Goal: Task Accomplishment & Management: Use online tool/utility

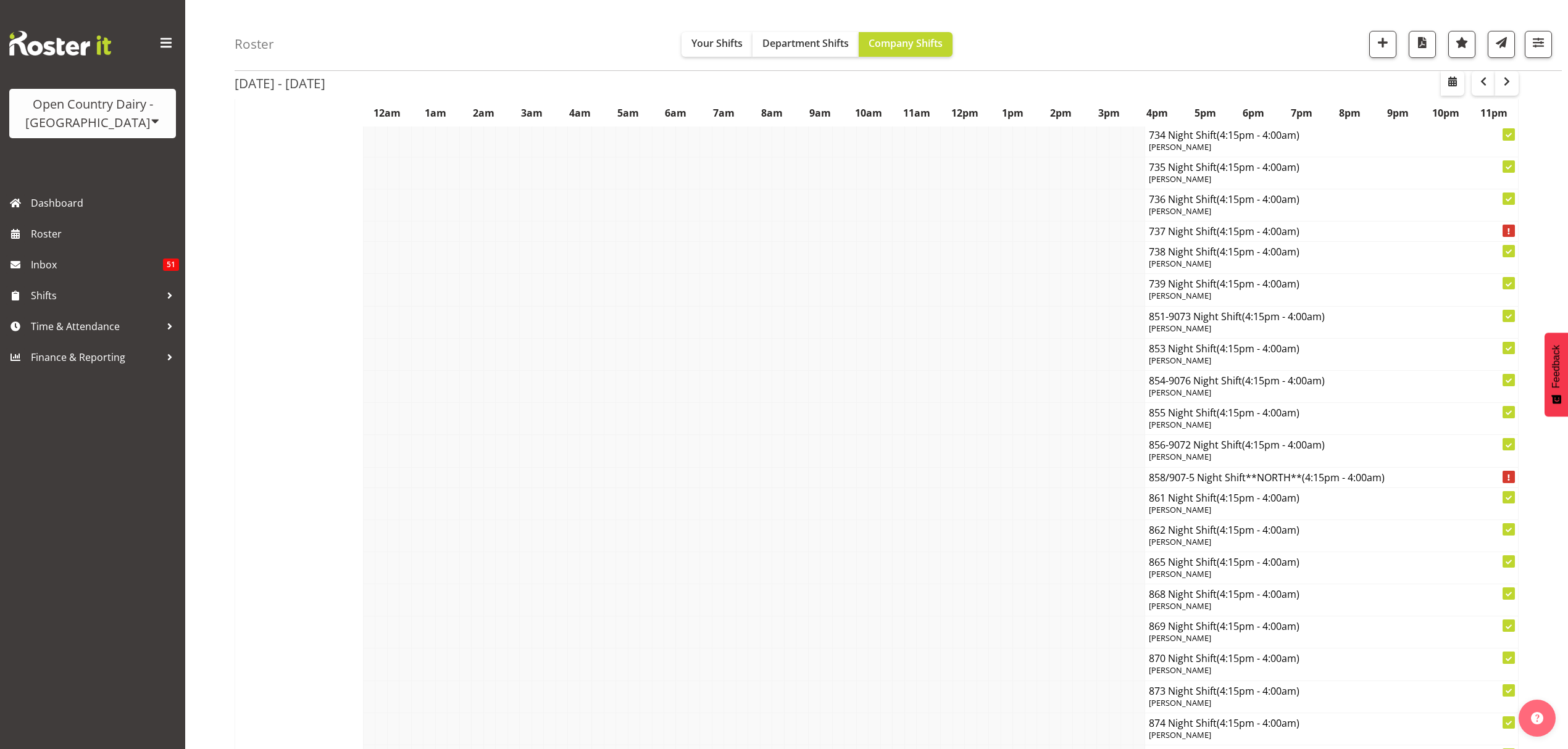
scroll to position [6502, 0]
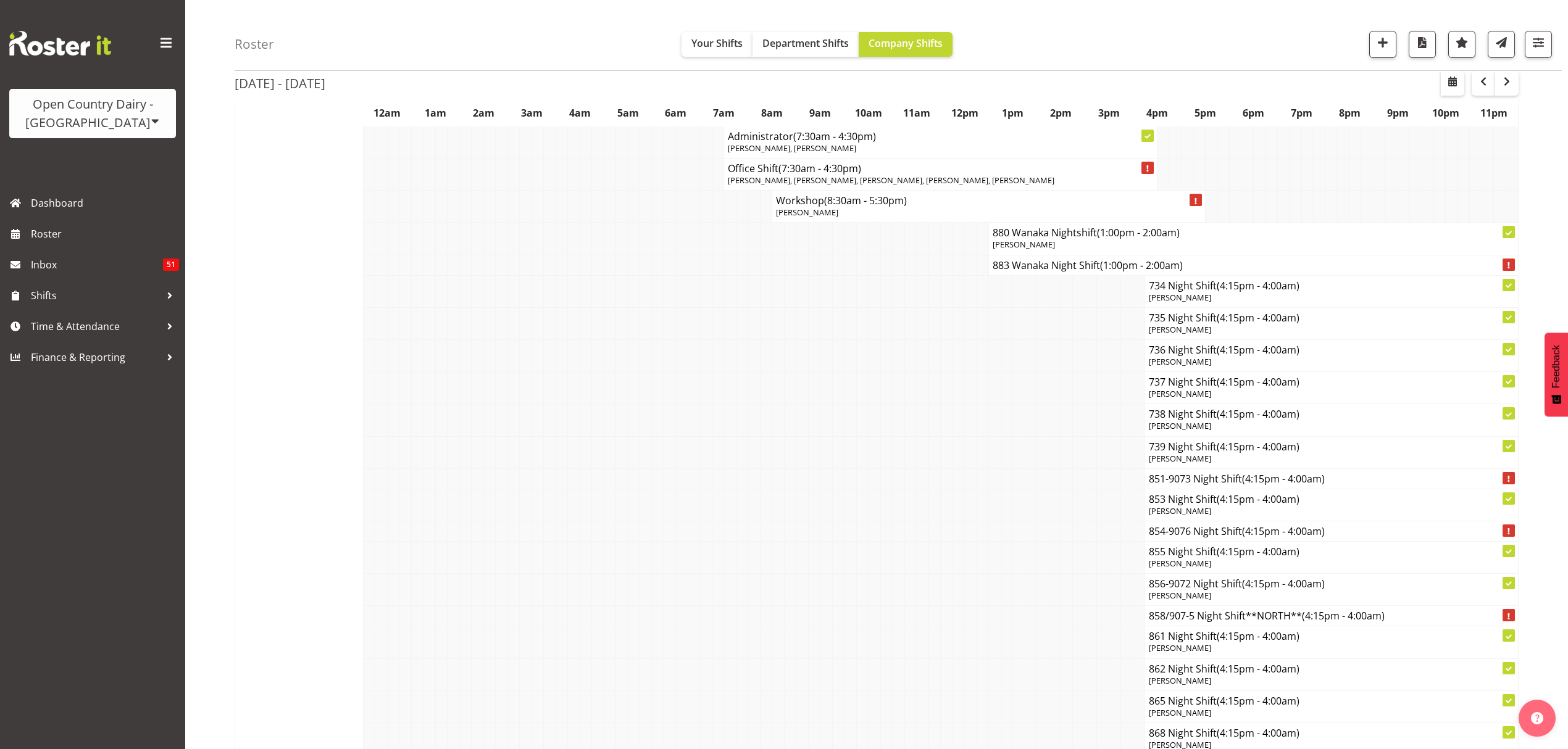
scroll to position [6337, 0]
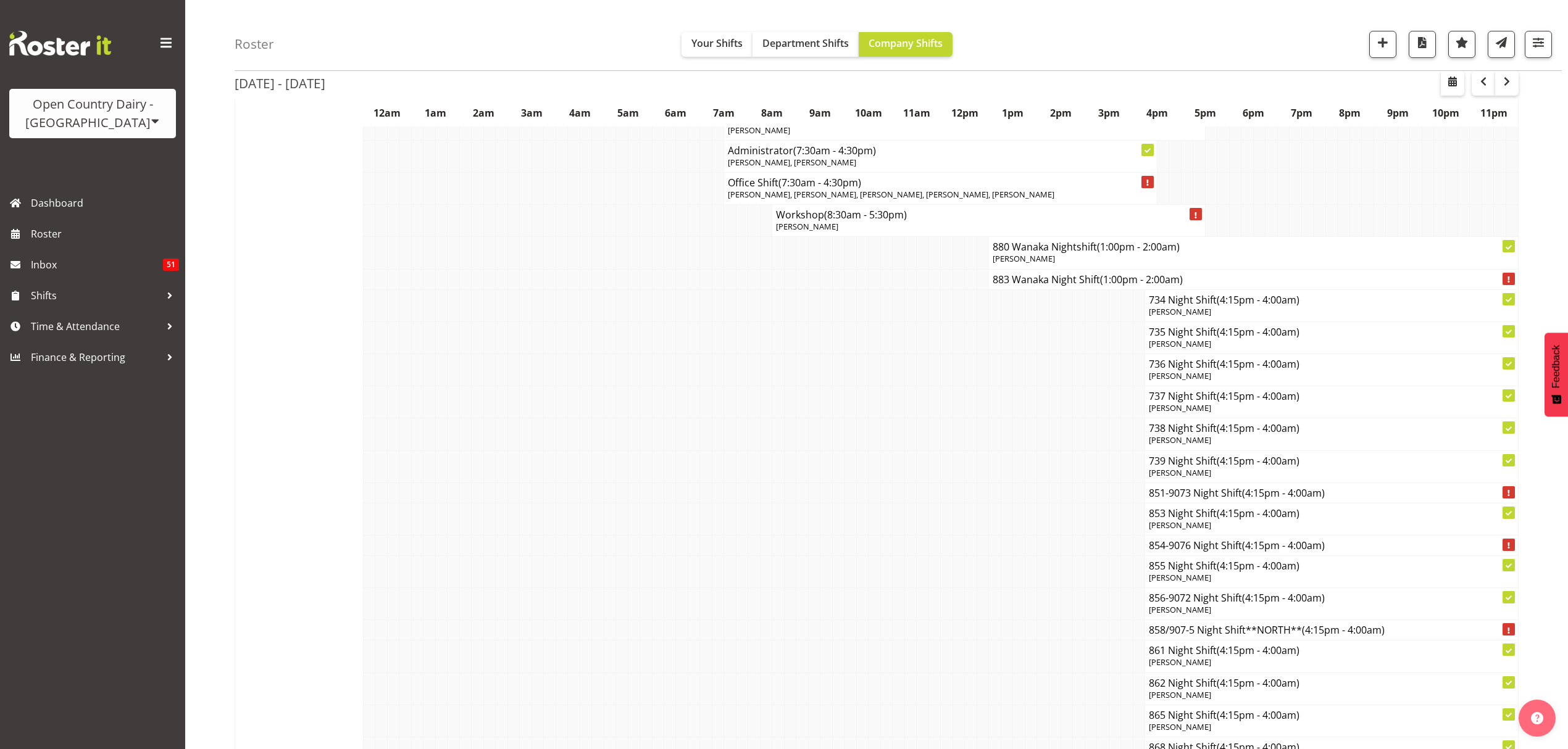
click at [122, 126] on div "Open Country Dairy - [GEOGRAPHIC_DATA]" at bounding box center [93, 113] width 142 height 37
click at [121, 164] on link "Open Country Dairy - [GEOGRAPHIC_DATA]" at bounding box center [127, 157] width 238 height 23
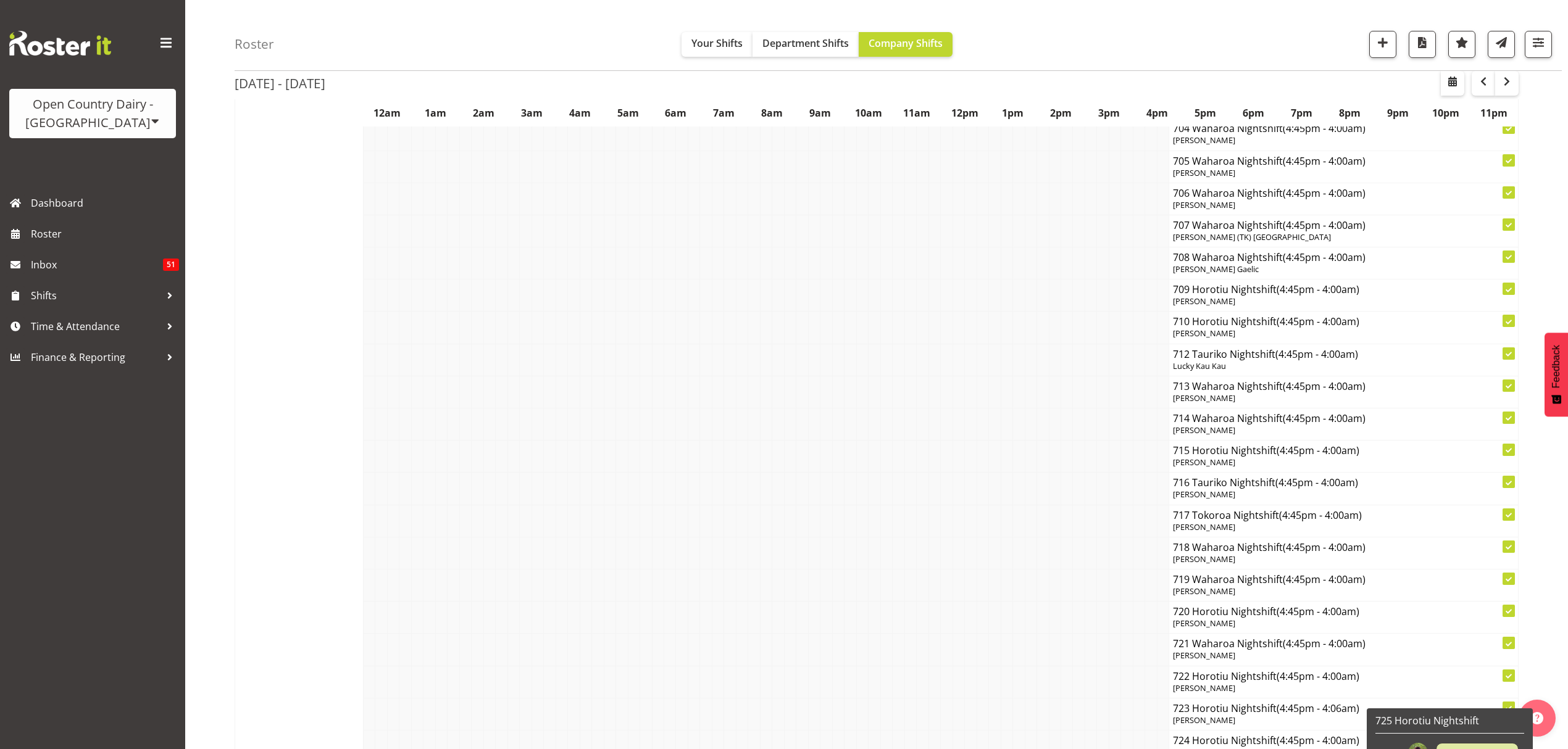
scroll to position [8478, 0]
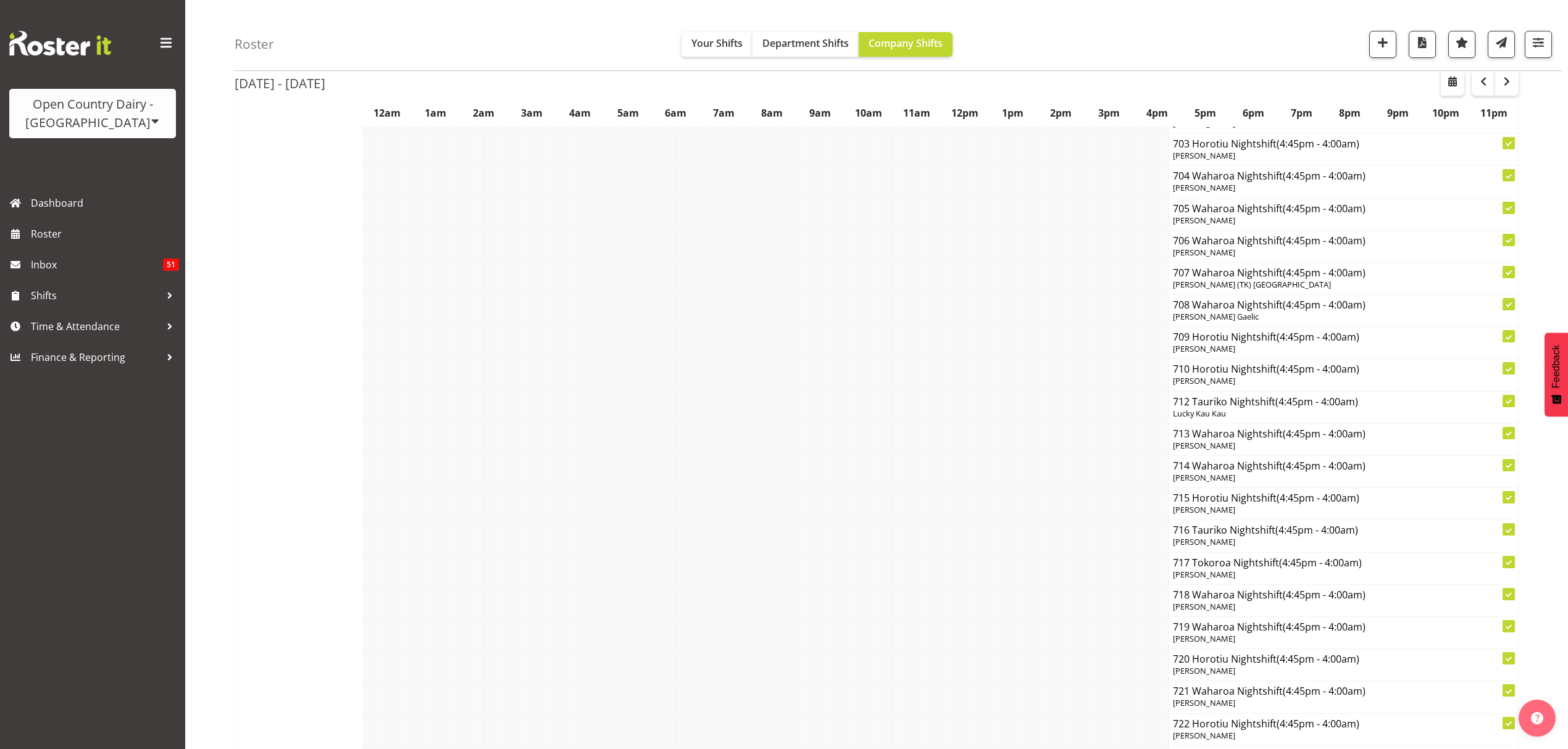
click at [121, 109] on div "Open Country Dairy - [GEOGRAPHIC_DATA]" at bounding box center [93, 113] width 142 height 37
drag, startPoint x: 121, startPoint y: 151, endPoint x: 179, endPoint y: 142, distance: 58.7
click at [121, 149] on link "Open Country Dairy - [GEOGRAPHIC_DATA]" at bounding box center [127, 157] width 238 height 23
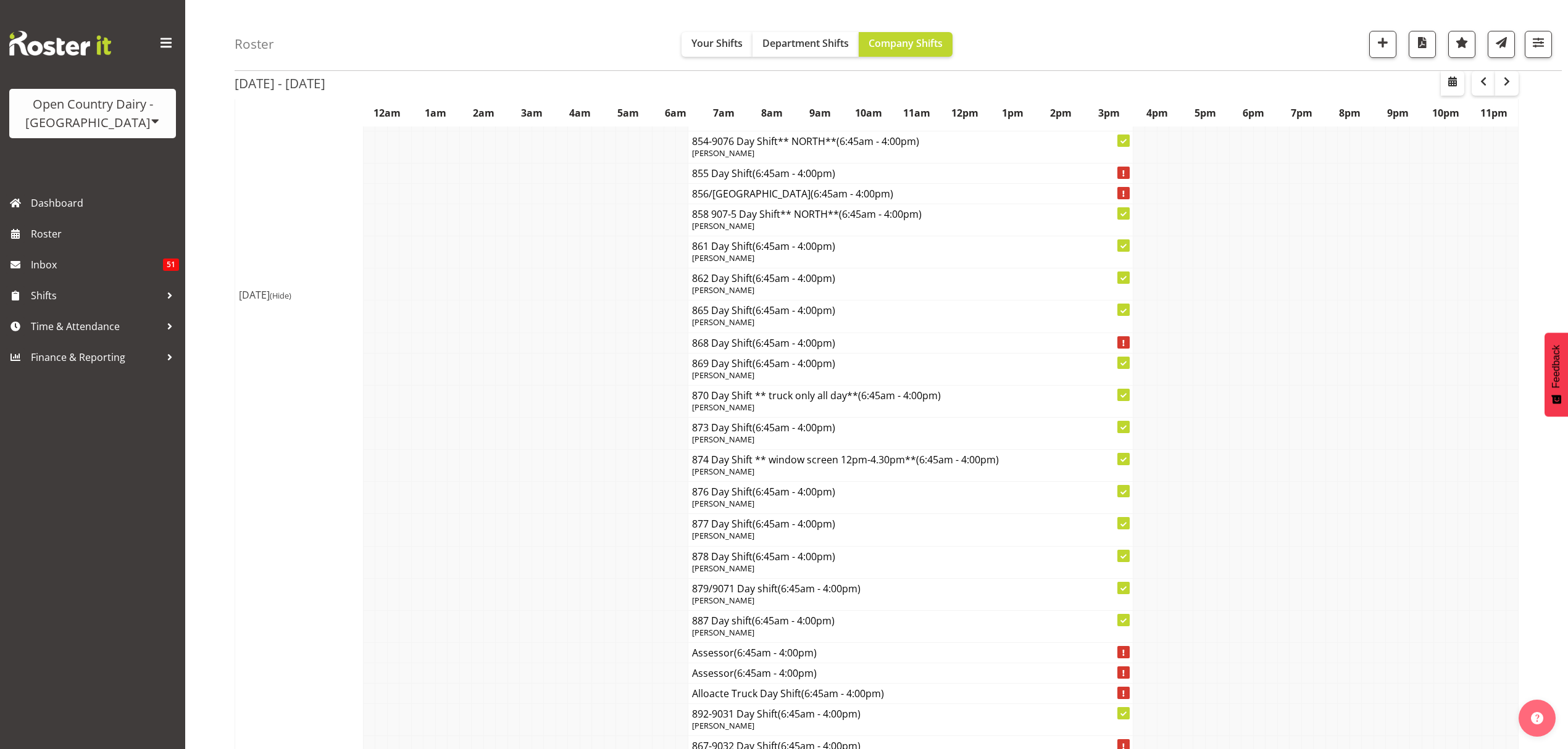
scroll to position [5350, 0]
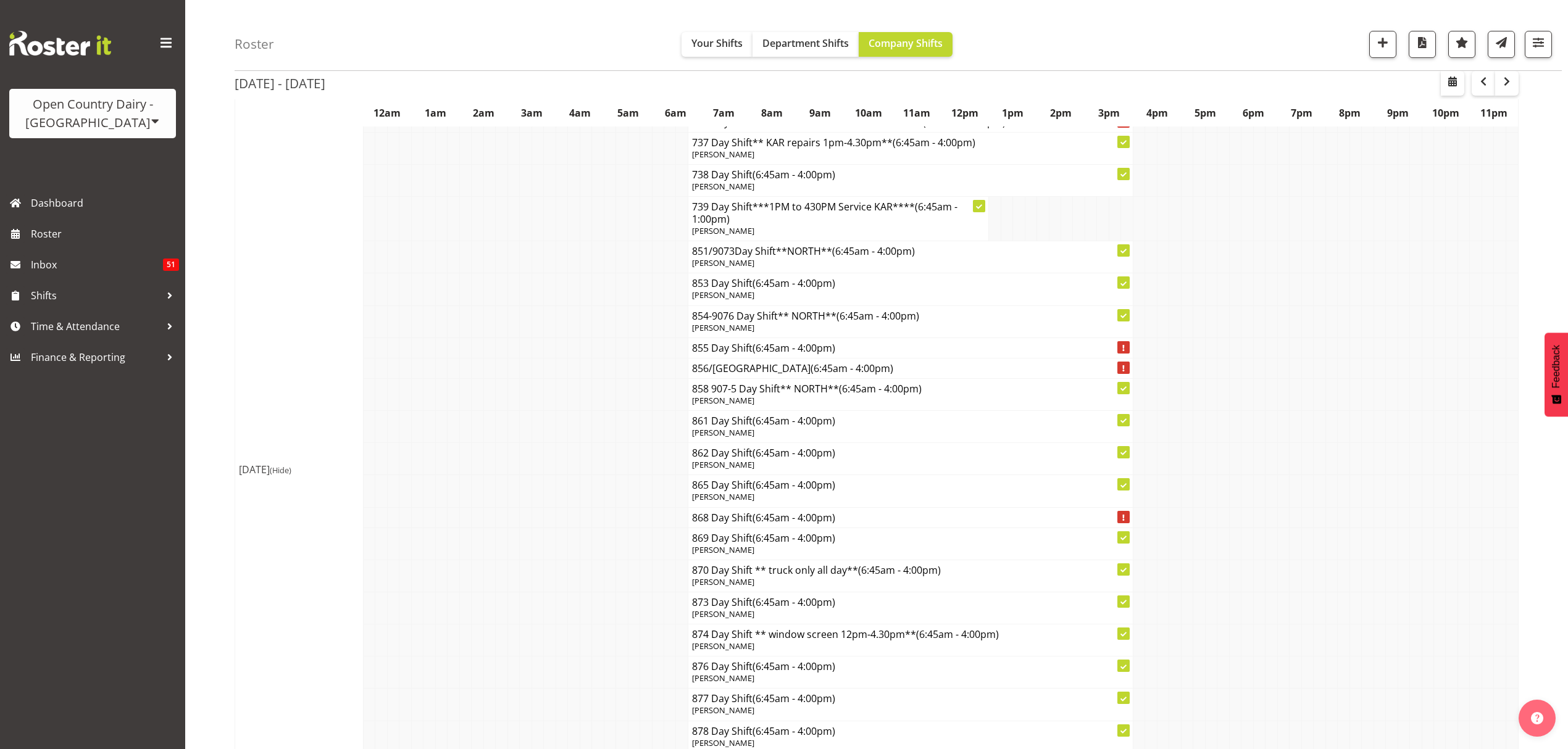
click at [157, 116] on div "Open Country Dairy - [GEOGRAPHIC_DATA]" at bounding box center [93, 113] width 142 height 37
click at [146, 156] on link "Open Country Dairy - [GEOGRAPHIC_DATA]" at bounding box center [127, 157] width 238 height 23
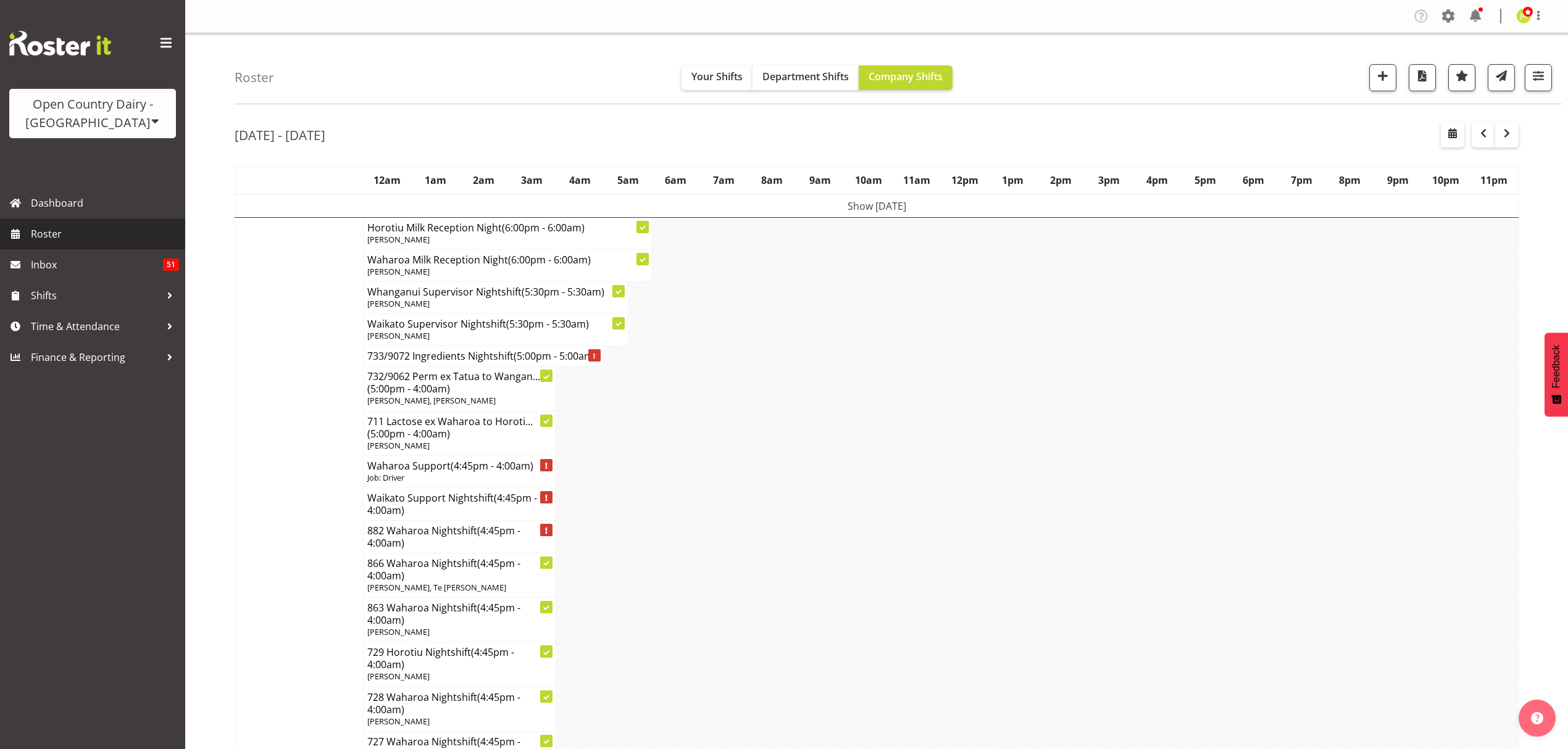
click at [45, 231] on span "Roster" at bounding box center [105, 234] width 148 height 19
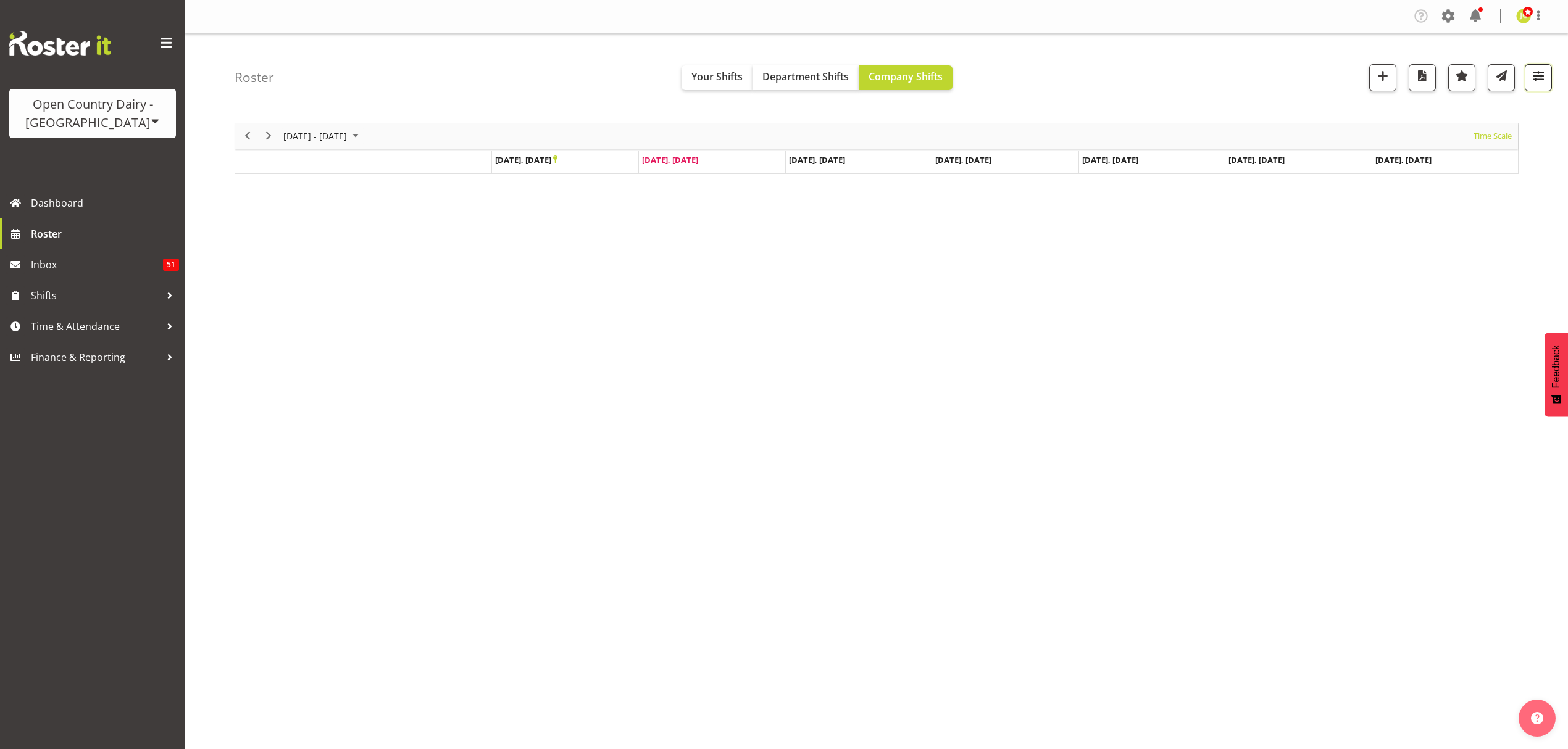
click at [1534, 75] on span "button" at bounding box center [1538, 76] width 16 height 16
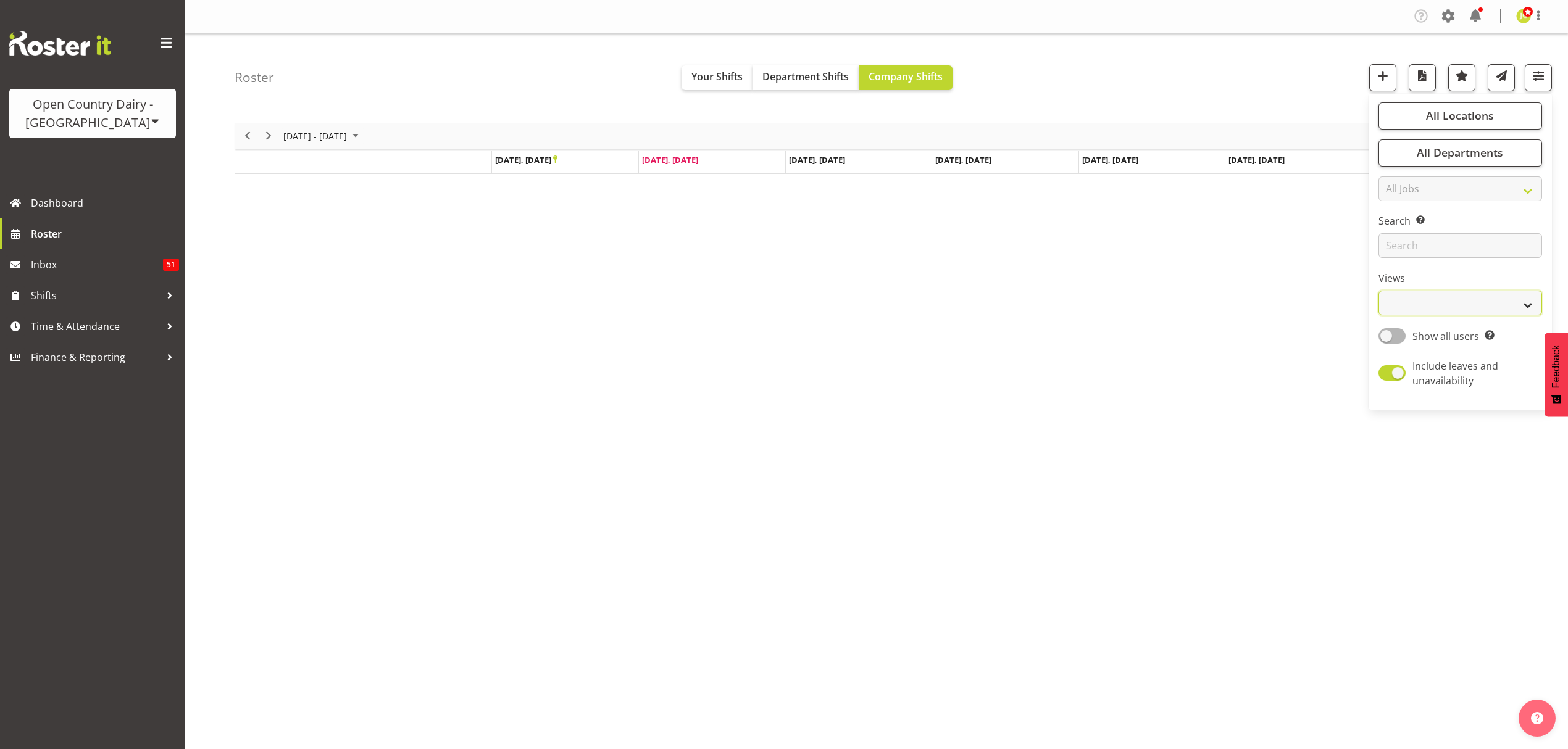
click at [1473, 299] on select "Staff Role Shift - Horizontal Shift - Vertical Staff - Location" at bounding box center [1460, 303] width 164 height 25
select select "shift"
click at [1379, 291] on select "Staff Role Shift - Horizontal Shift - Vertical Staff - Location" at bounding box center [1460, 303] width 164 height 25
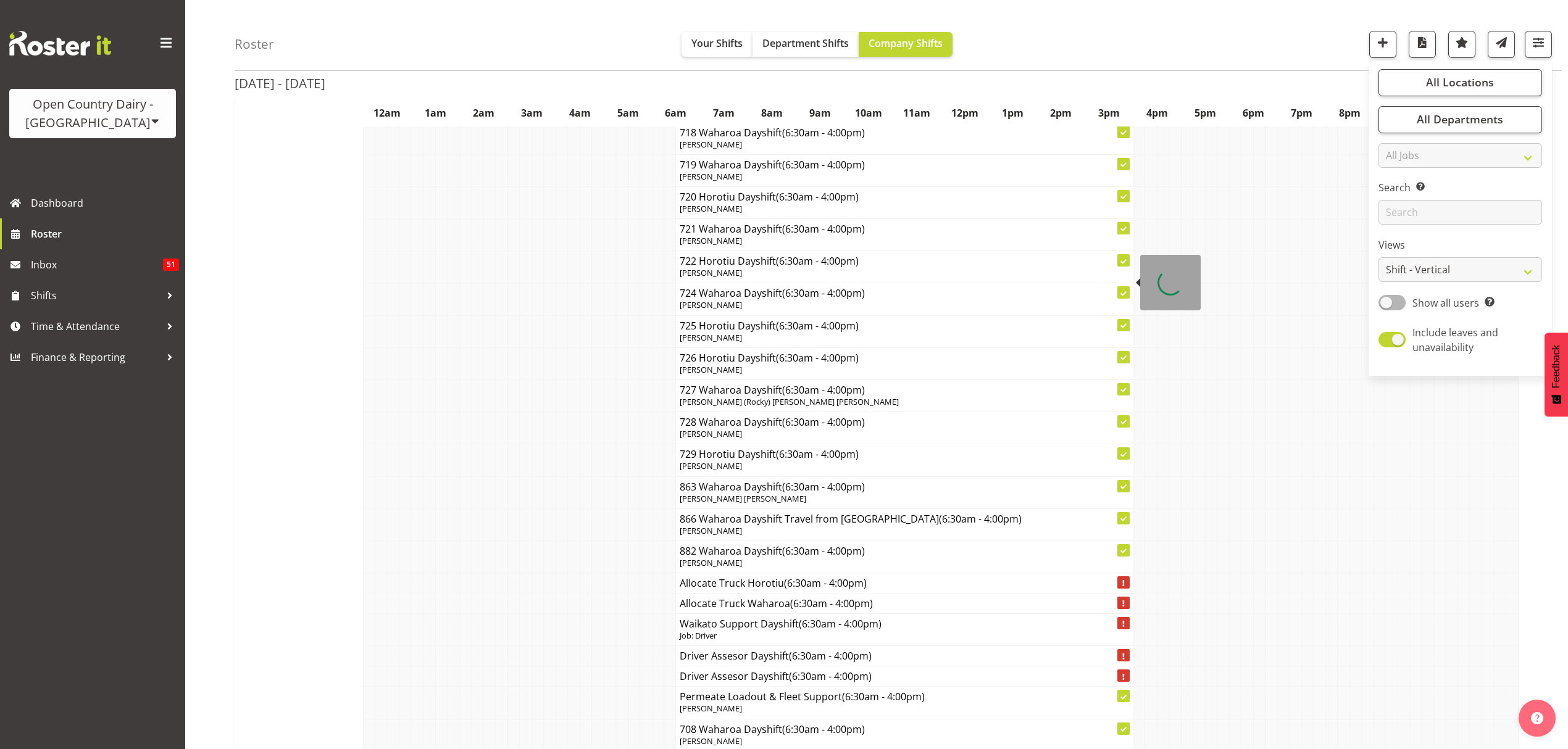
scroll to position [7737, 0]
